Goal: Task Accomplishment & Management: Use online tool/utility

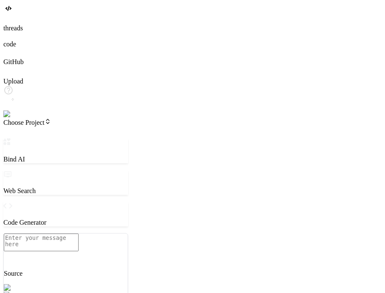
scroll to position [356, 0]
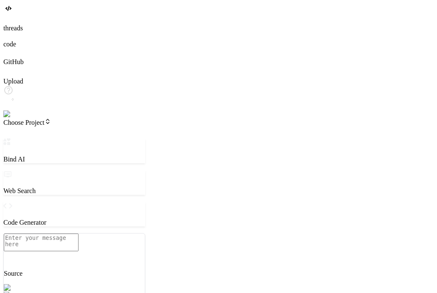
type textarea "x"
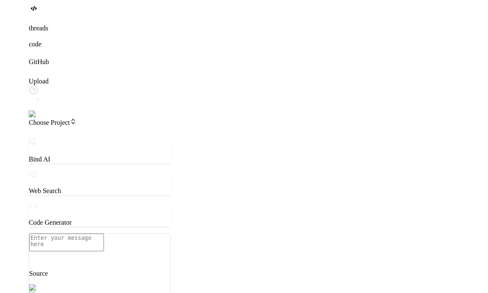
scroll to position [348, 0]
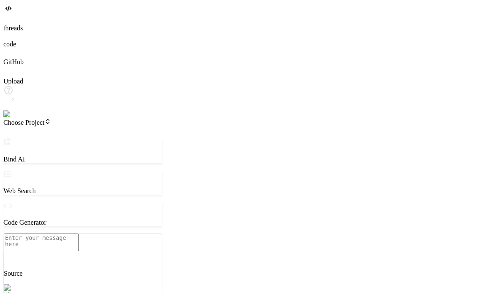
click at [9, 118] on img at bounding box center [14, 115] width 23 height 8
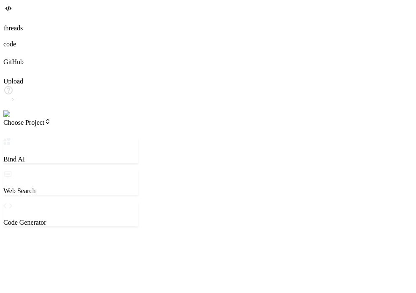
click at [51, 119] on span "Choose Project" at bounding box center [27, 122] width 48 height 7
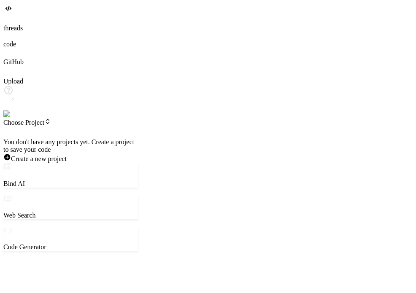
click at [68, 138] on div at bounding box center [70, 138] width 135 height 0
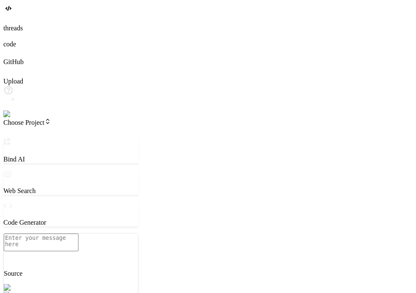
click at [51, 119] on span "Choose Project" at bounding box center [27, 122] width 48 height 7
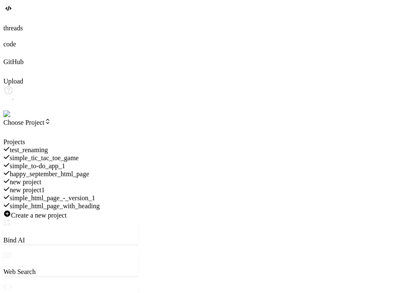
click at [100, 203] on span "simple_html_page_with_heading" at bounding box center [55, 206] width 90 height 7
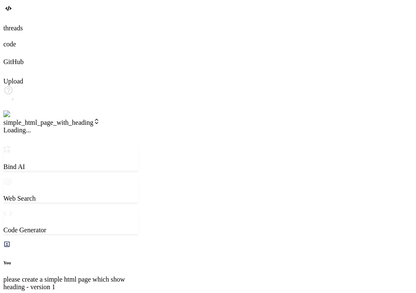
scroll to position [383, 0]
drag, startPoint x: 166, startPoint y: 74, endPoint x: 198, endPoint y: 69, distance: 32.1
click at [138, 146] on div "Bind AI Web Search Created with Pixso. Code Generator You please create a simpl…" at bounding box center [70, 282] width 135 height 273
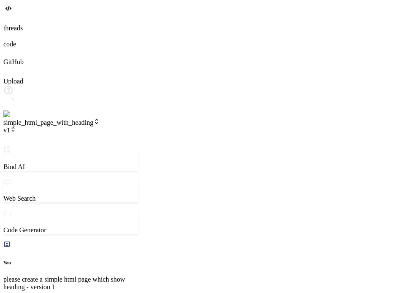
scroll to position [357, 0]
click at [16, 127] on span "v1" at bounding box center [9, 130] width 13 height 7
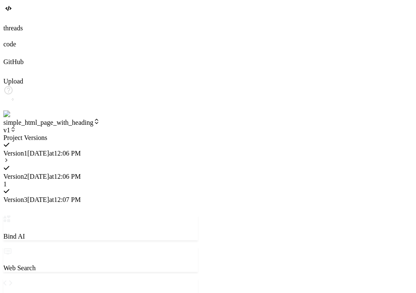
scroll to position [348, 0]
click at [9, 157] on icon at bounding box center [6, 160] width 6 height 6
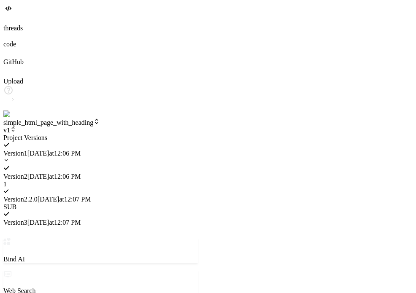
click at [198, 134] on div at bounding box center [100, 134] width 195 height 0
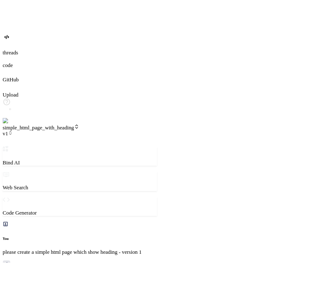
scroll to position [356, 0]
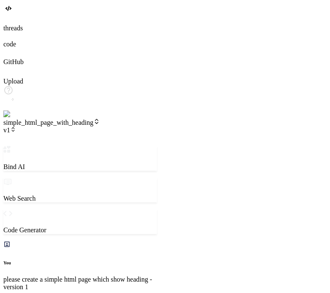
type textarea "x"
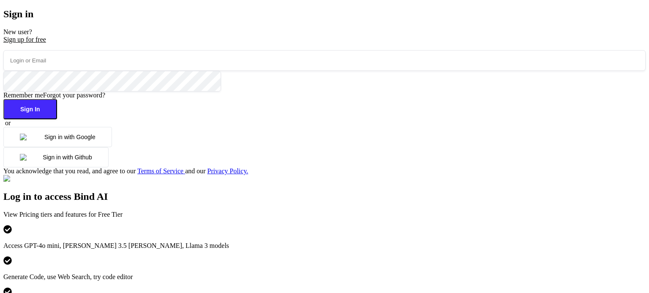
click at [112, 147] on button "Sign in with Google" at bounding box center [57, 137] width 109 height 20
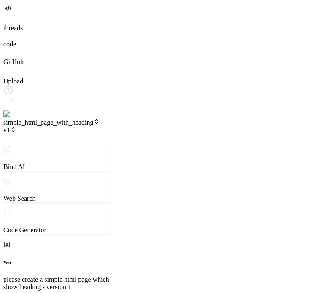
scroll to position [242, 0]
click at [14, 128] on icon at bounding box center [13, 128] width 3 height 1
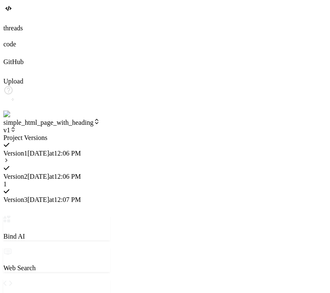
click at [9, 157] on icon at bounding box center [6, 160] width 6 height 6
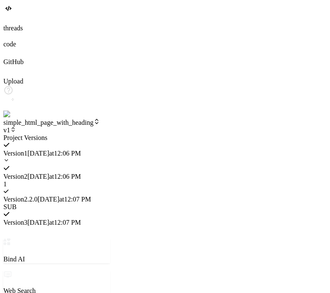
click at [38, 196] on span "Version 2 . 2.0" at bounding box center [20, 199] width 34 height 7
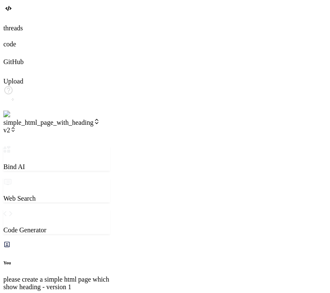
scroll to position [689, 0]
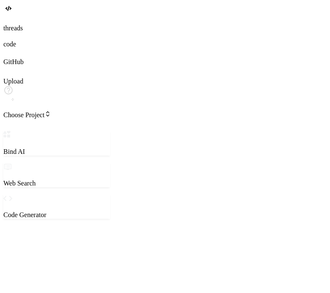
type textarea "x"
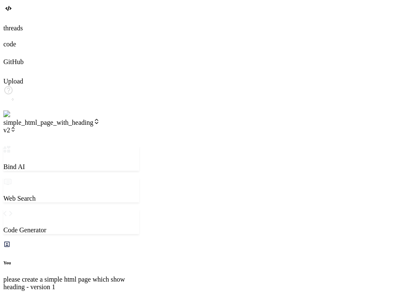
scroll to position [208, 0]
click at [16, 127] on span "v2" at bounding box center [9, 130] width 13 height 7
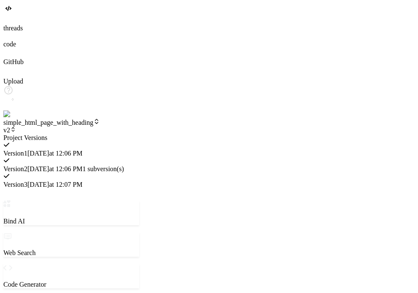
scroll to position [73, 0]
click at [83, 166] on span "9/16/2025 at 12:06 PM" at bounding box center [54, 169] width 55 height 7
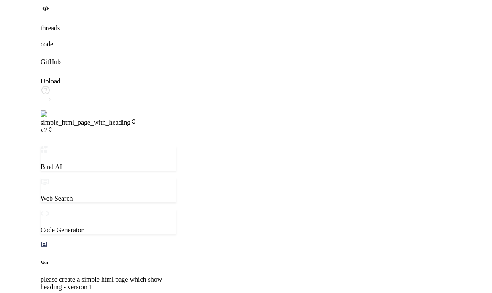
scroll to position [316, 0]
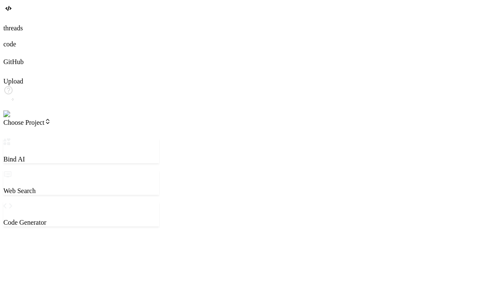
type textarea "x"
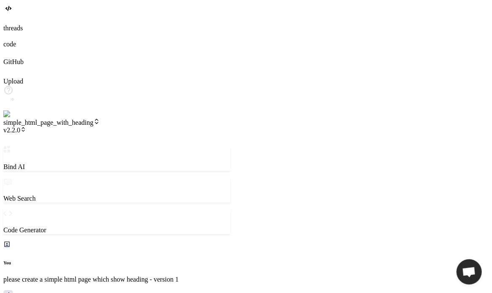
scroll to position [254, 0]
drag, startPoint x: 180, startPoint y: 92, endPoint x: 275, endPoint y: 85, distance: 95.2
click at [274, 146] on div "Bind AI Web Search Created with Pixso. Code Generator You please create a simpl…" at bounding box center [138, 282] width 271 height 273
click at [26, 127] on span "v2.2.0" at bounding box center [14, 130] width 23 height 7
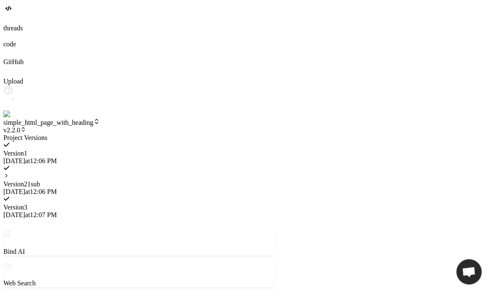
click at [160, 165] on div "Version 2 1 sub 9/16/2025 at 12:06 PM" at bounding box center [138, 180] width 271 height 31
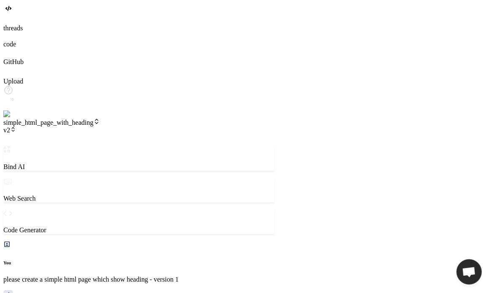
scroll to position [673, 0]
click at [16, 127] on span "v2" at bounding box center [9, 130] width 13 height 7
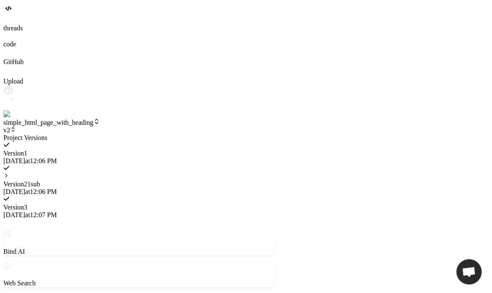
click at [9, 173] on icon at bounding box center [6, 176] width 6 height 6
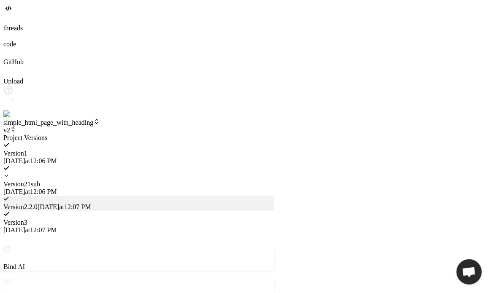
click at [38, 204] on span "Version 2 . 2.0" at bounding box center [20, 207] width 34 height 7
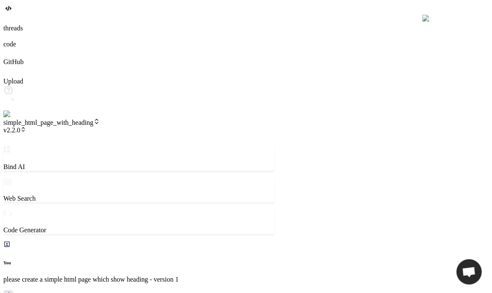
scroll to position [721, 0]
click at [26, 127] on span "v2.2.0" at bounding box center [14, 130] width 23 height 7
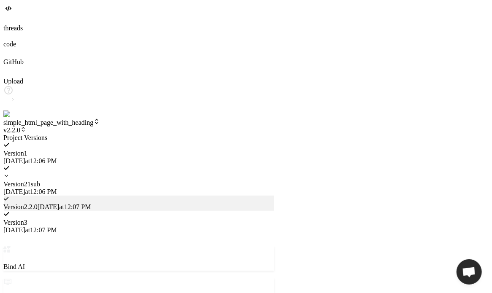
scroll to position [1037, 0]
click at [9, 173] on icon at bounding box center [6, 176] width 6 height 6
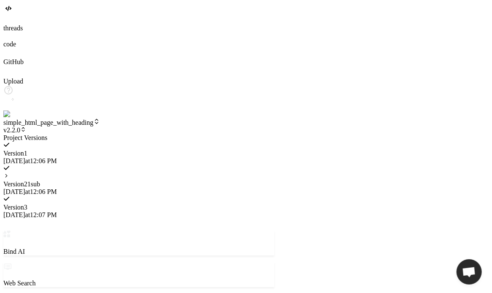
click at [9, 173] on icon at bounding box center [6, 176] width 6 height 6
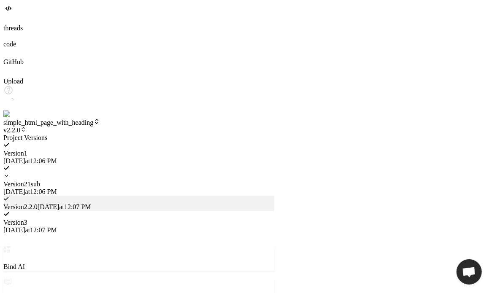
click at [9, 173] on icon at bounding box center [6, 176] width 6 height 6
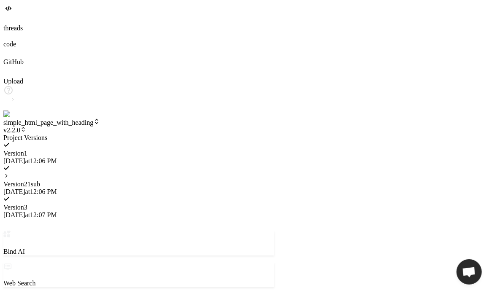
click at [7, 175] on icon at bounding box center [6, 176] width 2 height 3
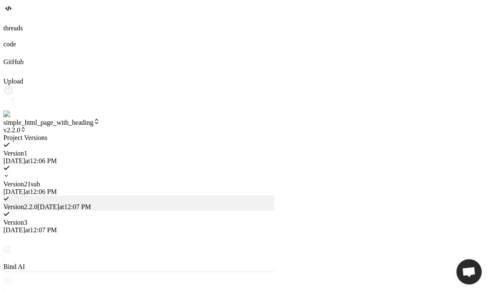
click at [243, 134] on div at bounding box center [138, 134] width 271 height 0
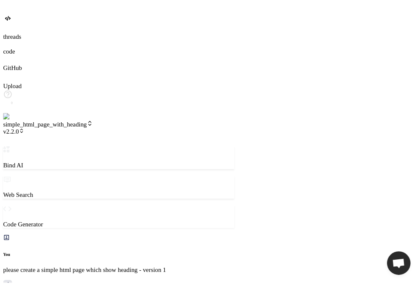
scroll to position [1102, 0]
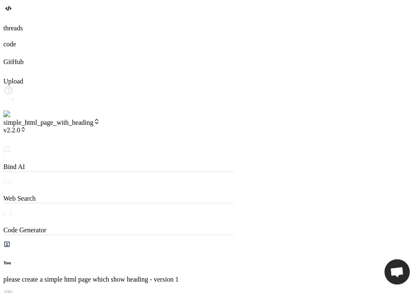
type textarea "x"
type textarea "p"
type textarea "x"
type textarea "pl"
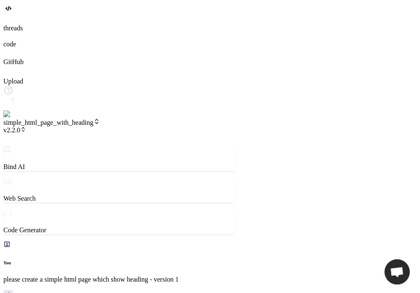
type textarea "x"
type textarea "ple"
type textarea "x"
type textarea "plea"
type textarea "x"
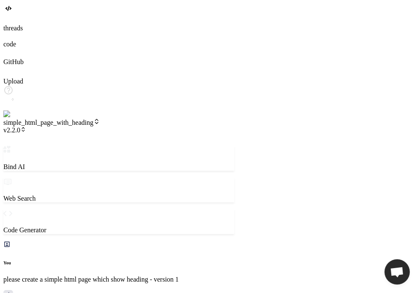
type textarea "pleas"
type textarea "x"
type textarea "please"
type textarea "x"
type textarea "please"
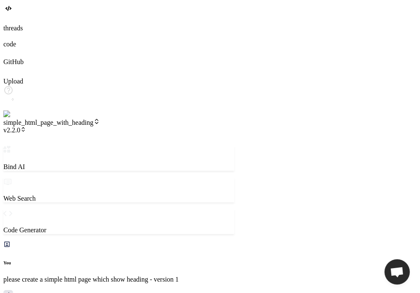
type textarea "x"
type textarea "please c"
type textarea "x"
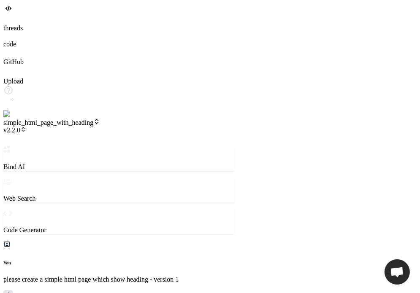
type textarea "please ch"
type textarea "x"
type textarea "please cha"
type textarea "x"
type textarea "please chan"
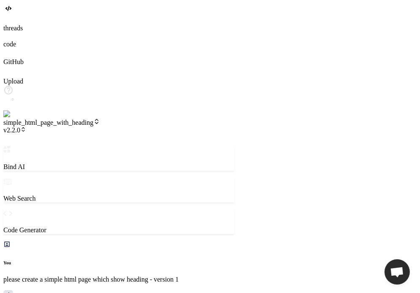
type textarea "x"
type textarea "please chang"
type textarea "x"
type textarea "please change"
type textarea "x"
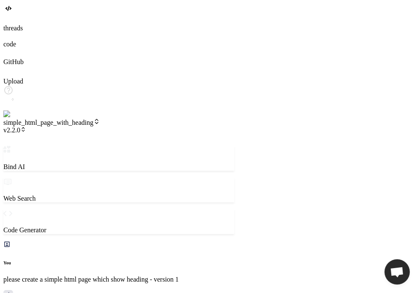
type textarea "please change"
type textarea "x"
type textarea "please change h"
type textarea "x"
type textarea "please change he"
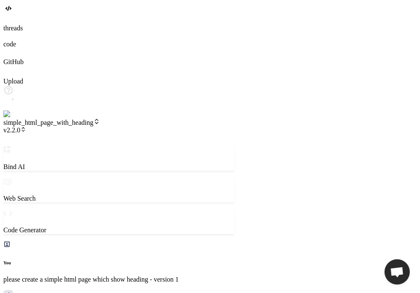
type textarea "x"
type textarea "please change hea"
type textarea "x"
type textarea "please change head"
type textarea "x"
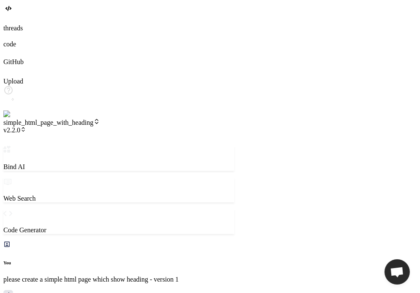
type textarea "please change headi"
type textarea "x"
type textarea "please change headin"
type textarea "x"
type textarea "please change heading"
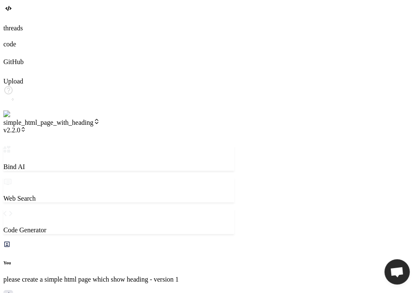
type textarea "x"
type textarea "please change heading"
type textarea "x"
type textarea "please change heading t"
type textarea "x"
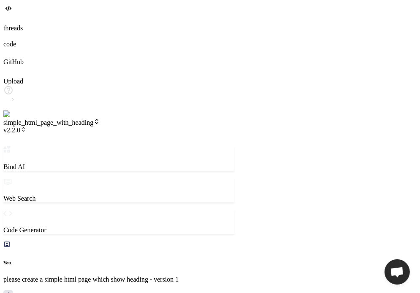
type textarea "please change heading to"
type textarea "x"
type textarea "please change heading to"
type textarea "x"
type textarea "please change heading to n"
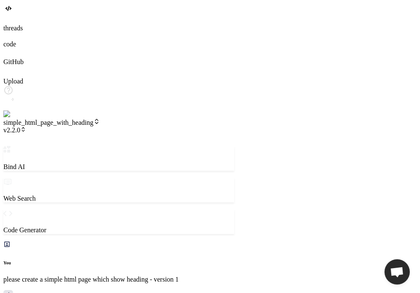
type textarea "x"
type textarea "please change heading to ne"
type textarea "x"
type textarea "please change heading to new"
type textarea "x"
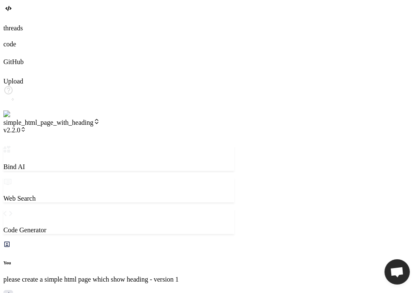
type textarea "please change heading to new"
type textarea "x"
type textarea "please change heading to new s"
type textarea "x"
type textarea "please change heading to new su"
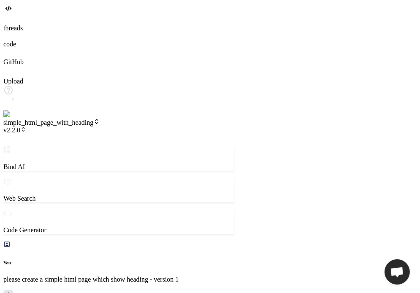
type textarea "x"
type textarea "please change heading to new sub"
type textarea "x"
type textarea "please change heading to new sub"
type textarea "x"
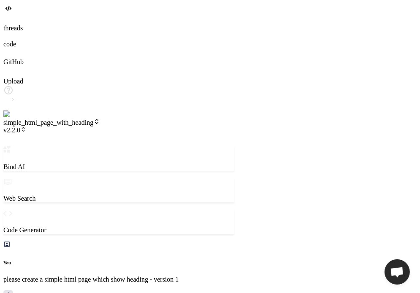
type textarea "please change heading to new sub v"
type textarea "x"
type textarea "please change heading to new sub ve"
type textarea "x"
type textarea "please change heading to new sub ver"
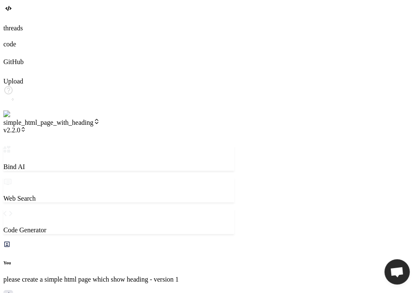
type textarea "x"
type textarea "please change heading to new sub vers"
type textarea "x"
type textarea "please change heading to new sub versi"
type textarea "x"
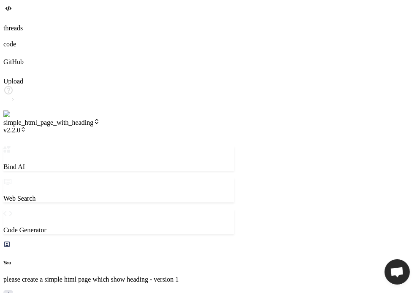
type textarea "please change heading to new sub versio"
type textarea "x"
type textarea "please change heading to new sub version"
type textarea "x"
type textarea "please change heading to new sub version"
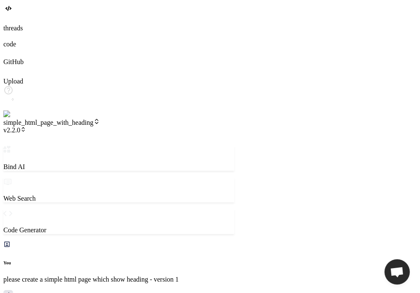
type textarea "x"
type textarea "please change heading to new sub version o"
type textarea "x"
type textarea "please change heading to new sub version of"
type textarea "x"
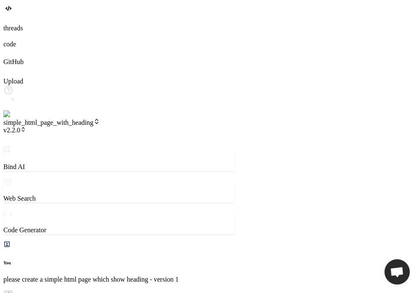
type textarea "please change heading to new sub version of v"
type textarea "x"
type textarea "please change heading to new sub version of ve"
type textarea "x"
type textarea "please change heading to new sub version of ver"
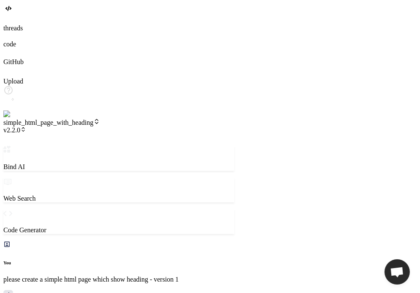
type textarea "x"
type textarea "please change heading to new sub version of vers"
type textarea "x"
type textarea "please change heading to new sub version of versi"
type textarea "x"
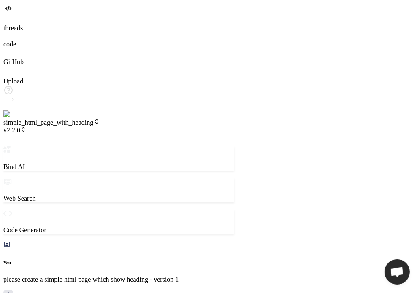
type textarea "please change heading to new sub version of versio"
type textarea "x"
type textarea "please change heading to new sub version of version"
type textarea "x"
type textarea "please change heading to new sub version of version"
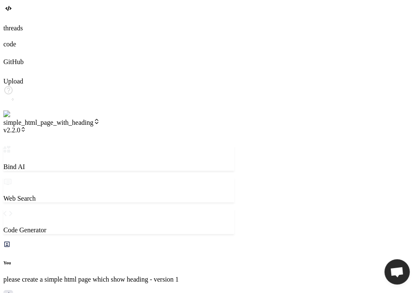
type textarea "x"
type textarea "please change heading to new sub version of version 2"
type textarea "x"
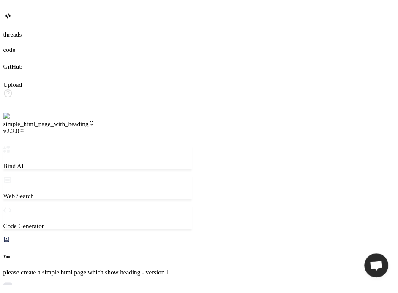
scroll to position [609, 0]
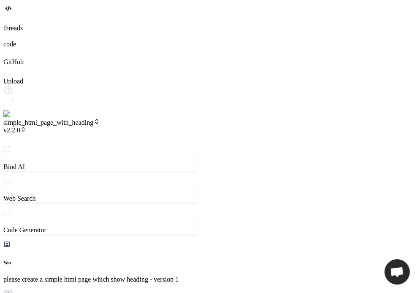
drag, startPoint x: 271, startPoint y: 119, endPoint x: 196, endPoint y: 116, distance: 74.8
click at [196, 146] on div "Bind AI Web Search Created with Pixso. Code Generator You please create a simpl…" at bounding box center [100, 282] width 194 height 273
click at [26, 127] on span "v2.2.0" at bounding box center [14, 130] width 23 height 7
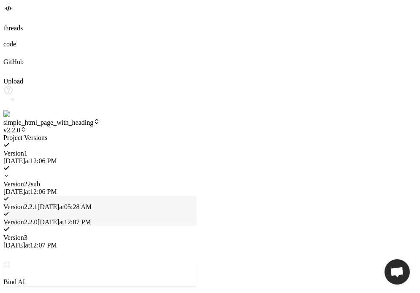
click at [153, 134] on div at bounding box center [99, 134] width 193 height 0
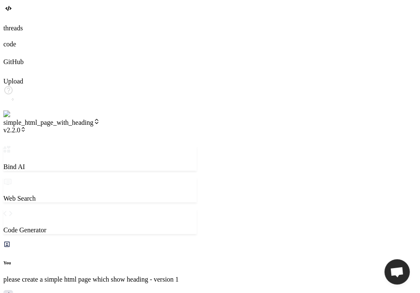
click at [26, 127] on span "v2.2.0" at bounding box center [14, 130] width 23 height 7
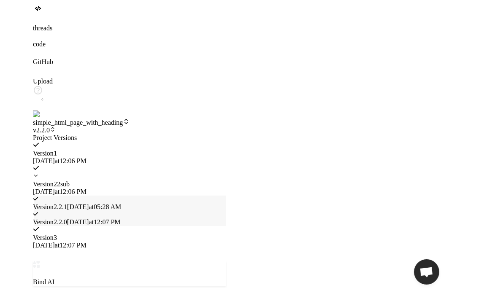
scroll to position [1370, 0]
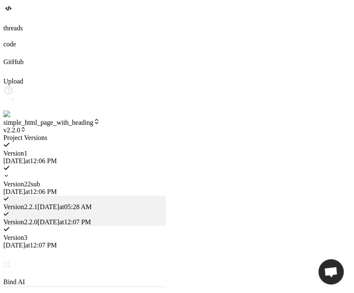
click at [9, 173] on icon at bounding box center [6, 176] width 6 height 6
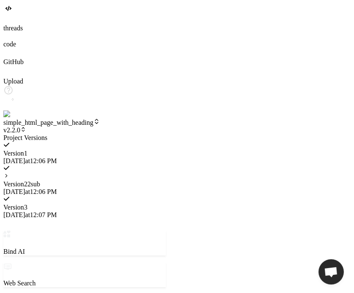
click at [9, 173] on icon at bounding box center [6, 176] width 6 height 6
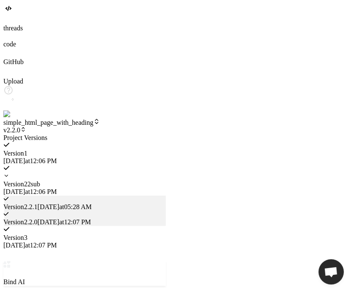
click at [91, 219] on span "9/16/2025 at 12:07 PM" at bounding box center [65, 222] width 54 height 7
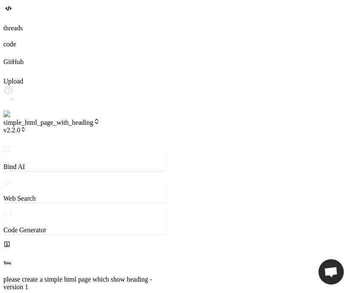
click at [26, 127] on span "v2.2.0" at bounding box center [14, 130] width 23 height 7
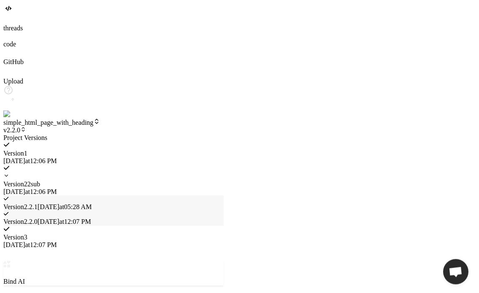
type textarea "x"
click at [224, 134] on div at bounding box center [113, 134] width 221 height 0
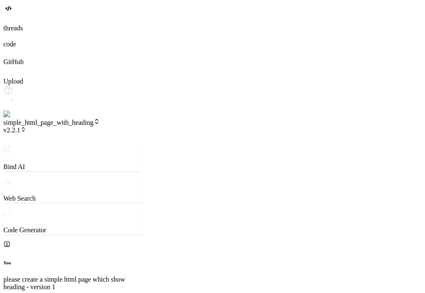
scroll to position [494, 0]
drag, startPoint x: 170, startPoint y: 101, endPoint x: 242, endPoint y: 89, distance: 72.3
click at [230, 146] on div "Bind AI Web Search Created with Pixso. Code Generator You please create a simpl…" at bounding box center [116, 282] width 227 height 273
click at [26, 127] on span "v2.2.1" at bounding box center [14, 130] width 23 height 7
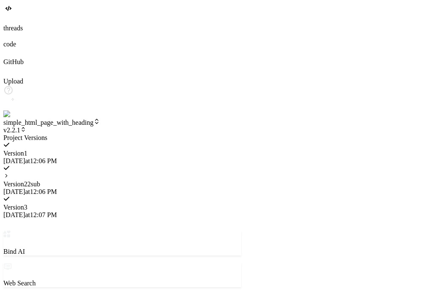
scroll to position [73, 0]
click at [160, 173] on div at bounding box center [122, 177] width 238 height 8
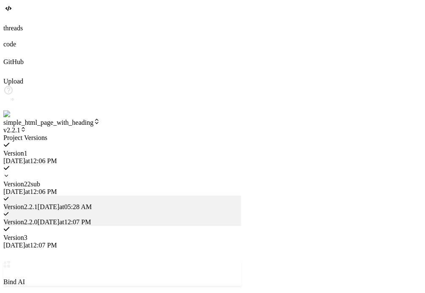
click at [160, 173] on div at bounding box center [122, 177] width 238 height 8
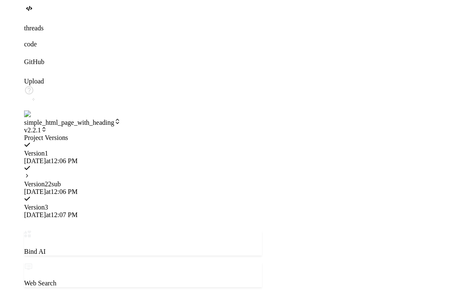
scroll to position [316, 0]
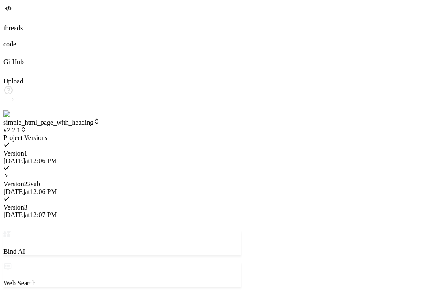
click at [241, 134] on div at bounding box center [122, 134] width 238 height 0
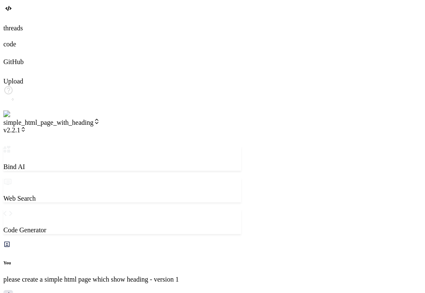
click at [26, 127] on span "v2.2.1" at bounding box center [14, 130] width 23 height 7
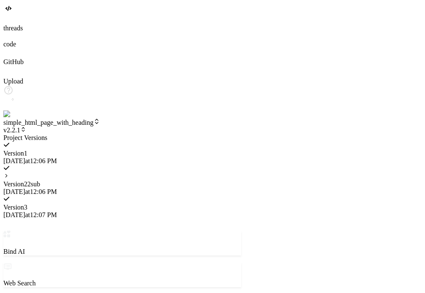
click at [158, 173] on div at bounding box center [122, 177] width 238 height 8
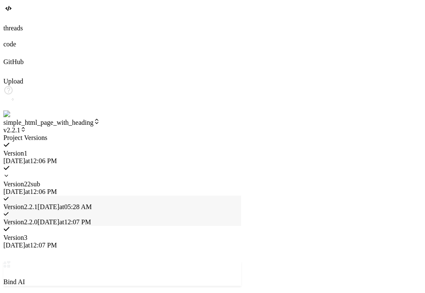
click at [241, 134] on div at bounding box center [122, 134] width 238 height 0
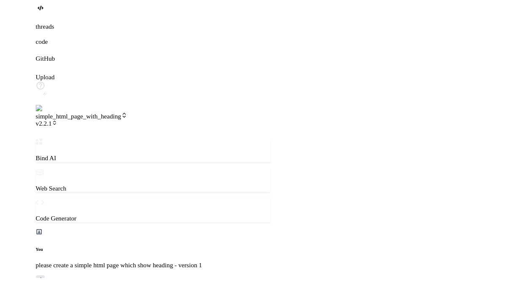
scroll to position [324, 0]
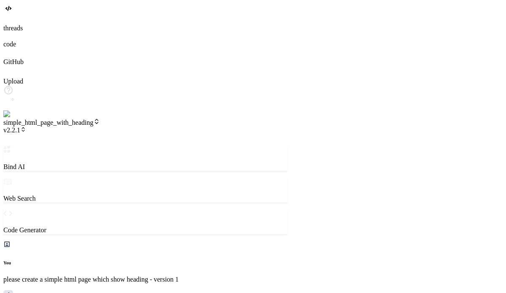
click at [26, 127] on span "v2.2.1" at bounding box center [14, 130] width 23 height 7
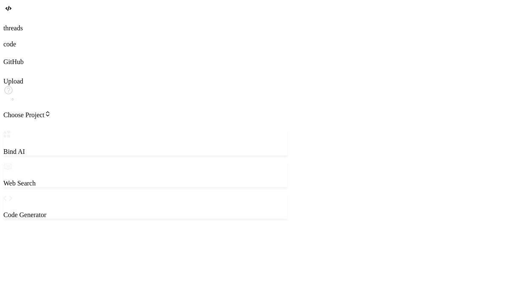
click at [175, 226] on div "‌ ‌" at bounding box center [145, 233] width 284 height 15
type textarea "x"
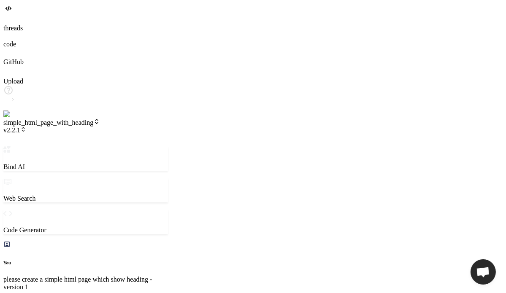
scroll to position [259, 0]
type textarea "x"
click at [26, 127] on span "v2.2.1" at bounding box center [14, 130] width 23 height 7
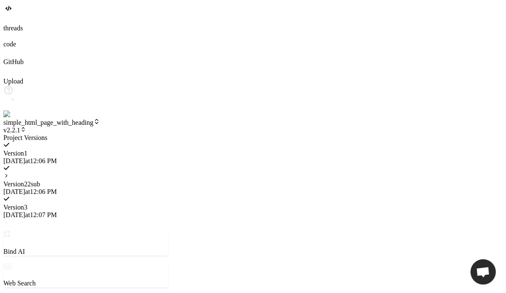
click at [9, 173] on icon at bounding box center [6, 176] width 6 height 6
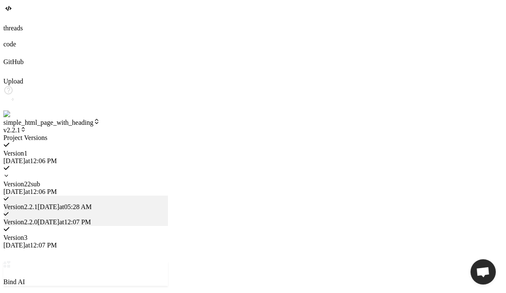
click at [8, 175] on icon at bounding box center [6, 176] width 3 height 2
